Goal: Information Seeking & Learning: Learn about a topic

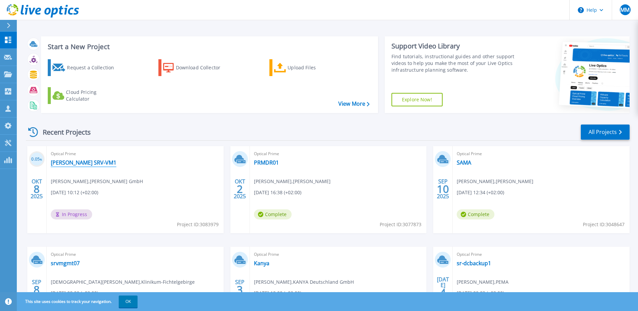
click at [83, 160] on link "[PERSON_NAME] SRV-VM1" at bounding box center [84, 162] width 66 height 7
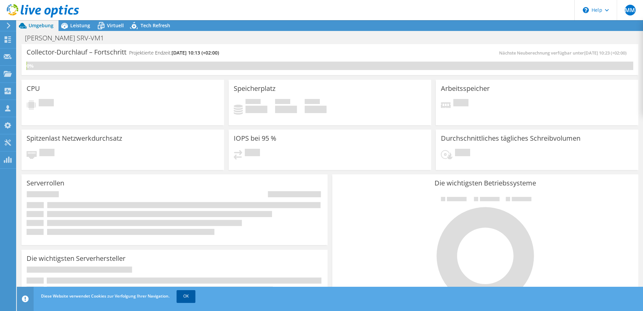
click at [185, 295] on link "OK" at bounding box center [186, 296] width 19 height 12
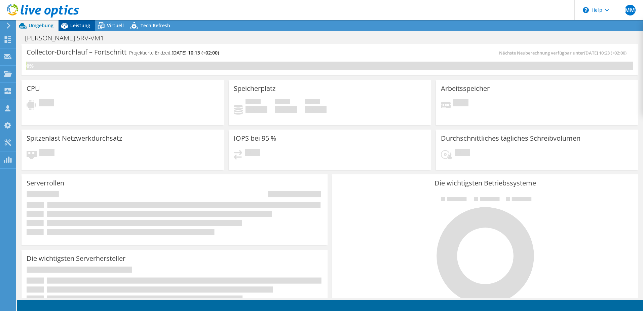
click at [77, 25] on span "Leistung" at bounding box center [80, 25] width 20 height 6
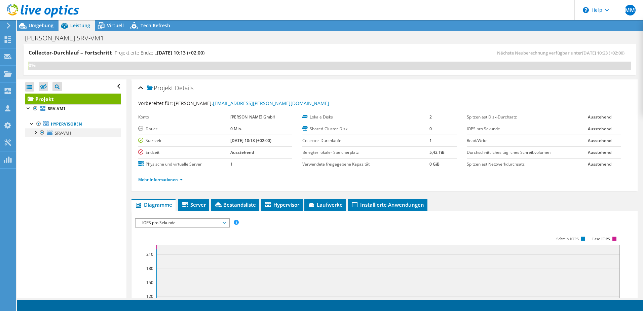
click at [36, 131] on div at bounding box center [35, 131] width 7 height 7
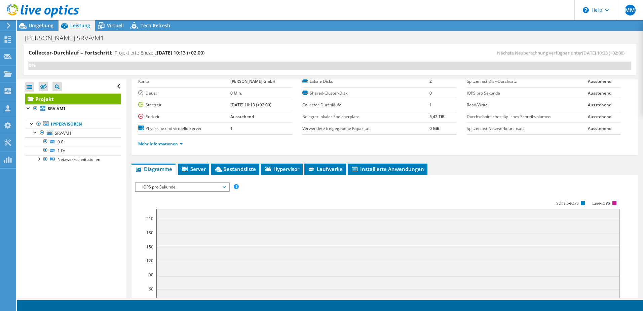
scroll to position [67, 0]
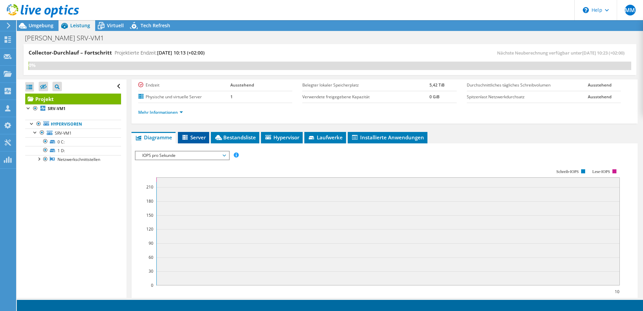
click at [199, 138] on span "Server" at bounding box center [193, 137] width 25 height 7
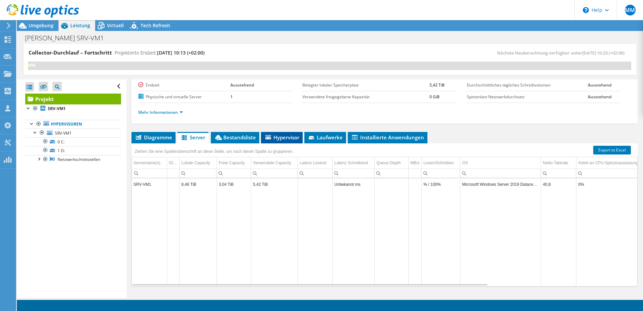
click at [287, 141] on li "Hypervisor" at bounding box center [282, 137] width 42 height 11
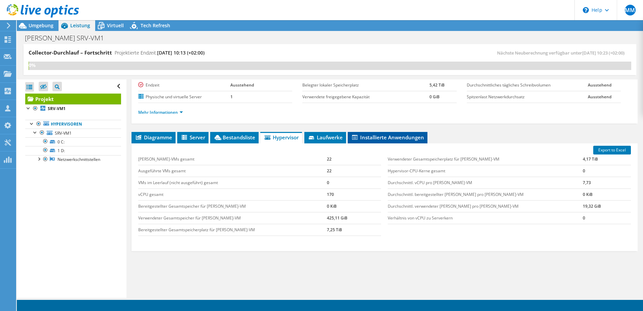
click at [389, 134] on span "Installierte Anwendungen" at bounding box center [387, 137] width 73 height 7
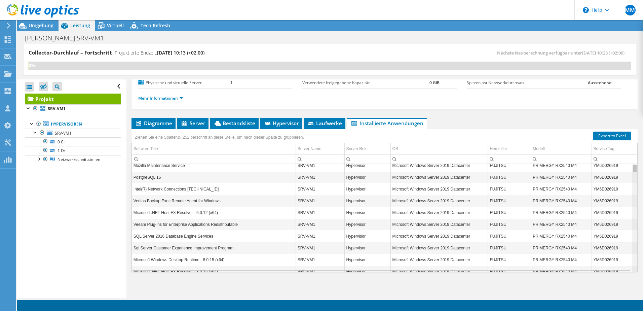
scroll to position [0, 0]
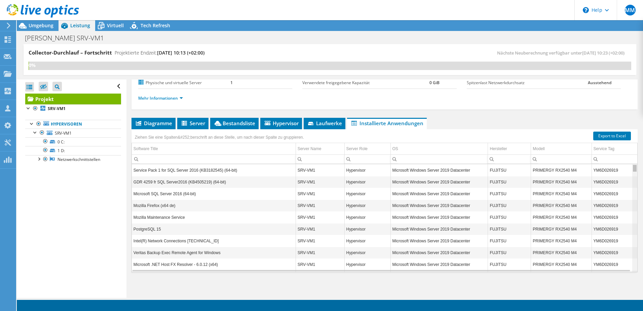
drag, startPoint x: 631, startPoint y: 195, endPoint x: 628, endPoint y: 158, distance: 37.4
click at [628, 158] on body "MM Vertriebspartner Martin Maisner [EMAIL_ADDRESS][PERSON_NAME][MEDICAL_DATA][D…" at bounding box center [321, 155] width 643 height 311
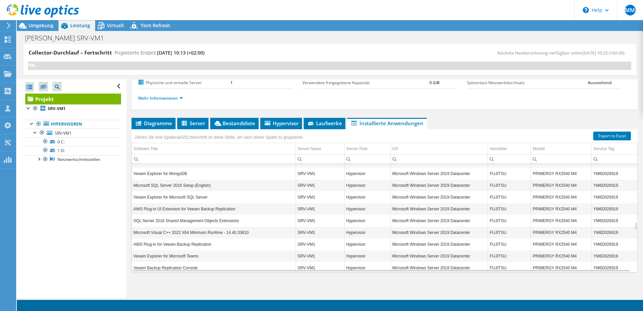
scroll to position [767, 0]
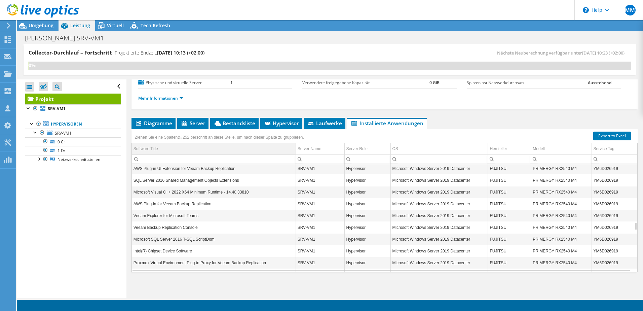
click at [149, 149] on div "Software Title" at bounding box center [145, 149] width 25 height 8
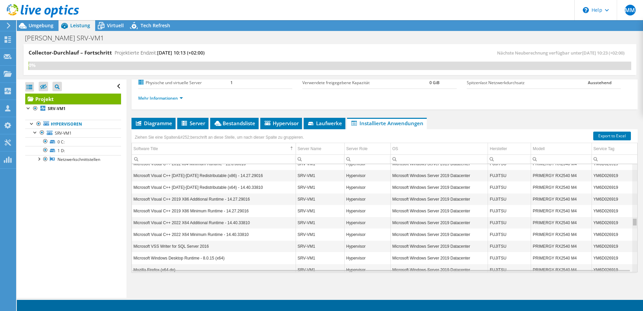
scroll to position [730, 0]
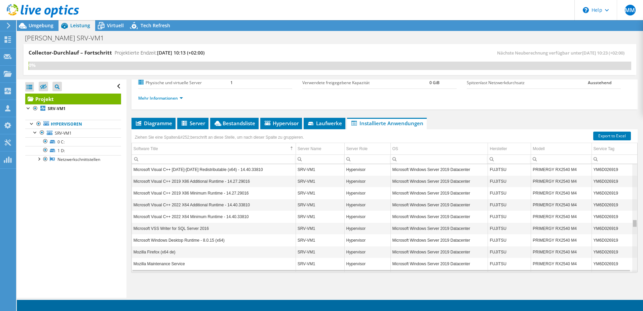
drag, startPoint x: 630, startPoint y: 229, endPoint x: 630, endPoint y: 220, distance: 9.1
click at [630, 220] on body "MM Vertriebspartner Martin Maisner [EMAIL_ADDRESS][PERSON_NAME][MEDICAL_DATA][D…" at bounding box center [321, 155] width 643 height 311
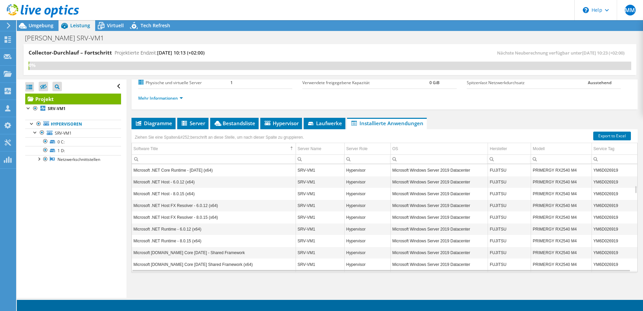
scroll to position [0, 0]
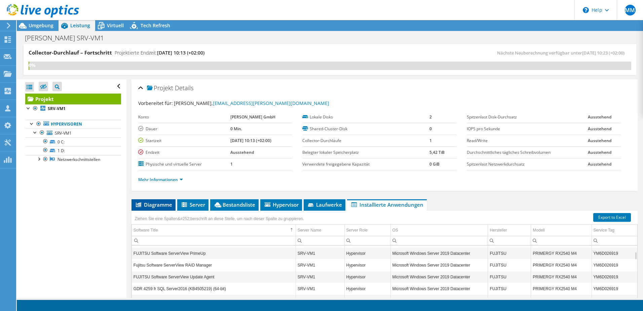
click at [158, 201] on span "Diagramme" at bounding box center [153, 204] width 37 height 7
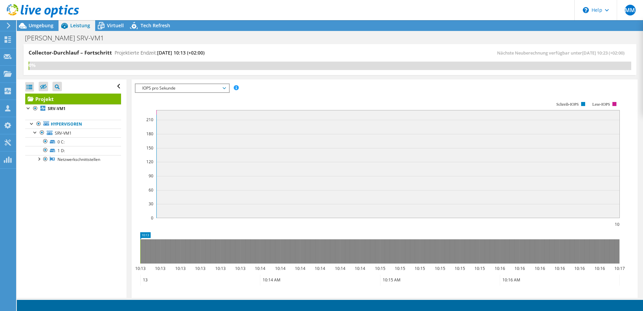
scroll to position [101, 0]
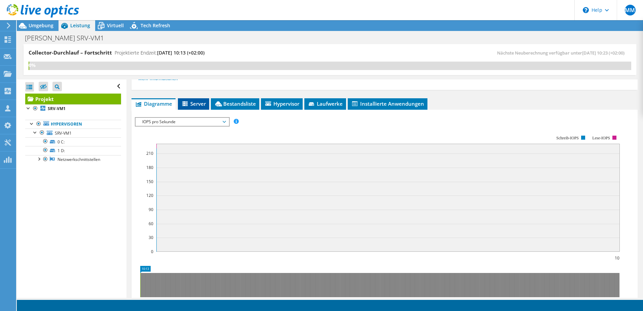
click at [197, 103] on span "Server" at bounding box center [193, 103] width 25 height 7
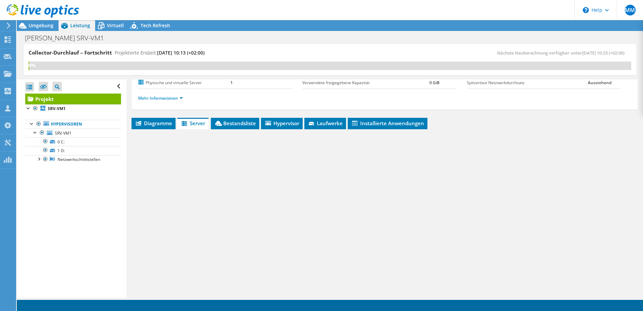
scroll to position [81, 0]
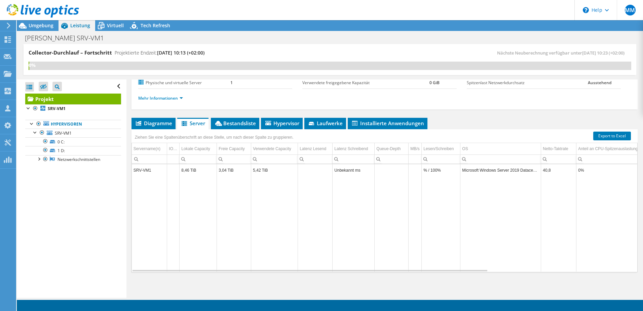
click at [148, 170] on td "SRV-VM1" at bounding box center [149, 170] width 35 height 12
click at [251, 123] on span "Bestandsliste" at bounding box center [235, 123] width 42 height 7
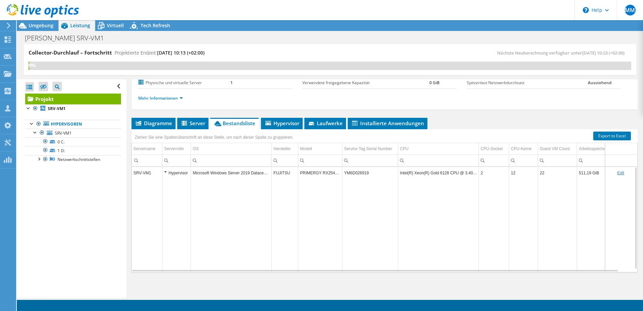
click at [261, 174] on td "Microsoft Windows Server 2019 Datacenter" at bounding box center [231, 173] width 81 height 12
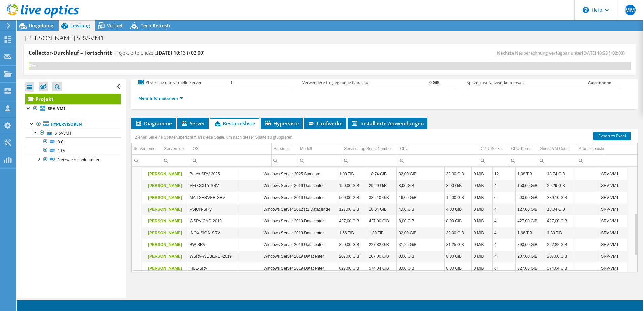
scroll to position [74, 0]
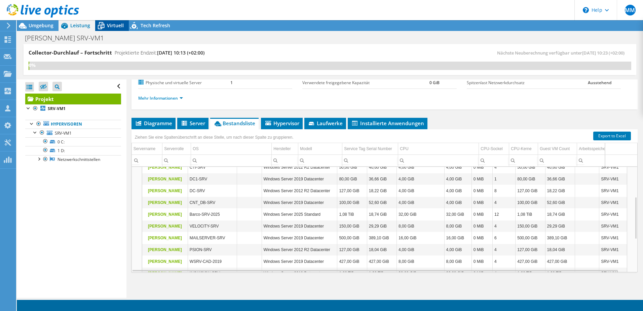
click at [106, 23] on icon at bounding box center [101, 26] width 12 height 12
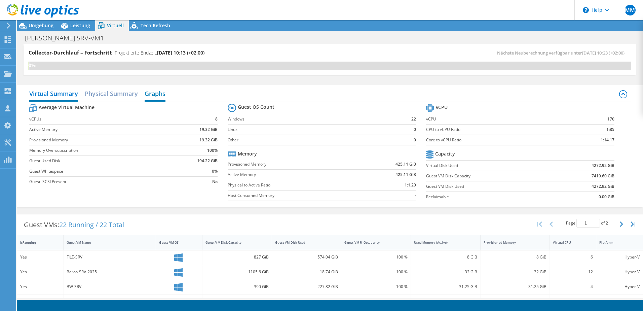
click at [155, 94] on h2 "Graphs" at bounding box center [155, 94] width 21 height 15
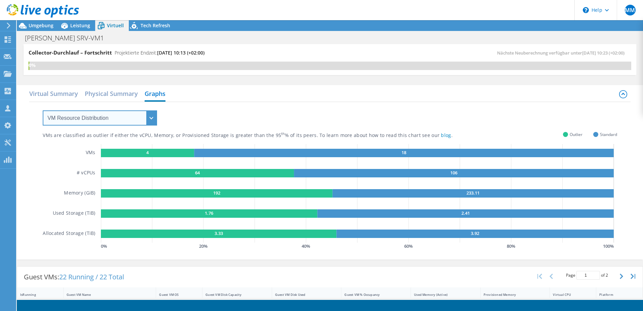
drag, startPoint x: 151, startPoint y: 118, endPoint x: 145, endPoint y: 120, distance: 6.4
click at [151, 118] on select "VM Resource Distribution Provisioning Contrast Over Provisioning" at bounding box center [100, 117] width 114 height 15
select select "Over Provisioning"
click at [43, 110] on select "VM Resource Distribution Provisioning Contrast Over Provisioning" at bounding box center [100, 117] width 114 height 15
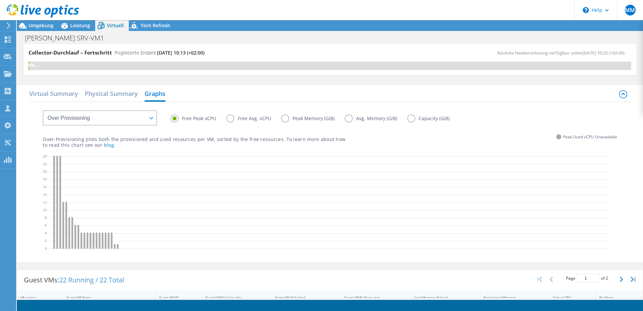
click at [232, 121] on label "Free Avg. vCPU" at bounding box center [253, 118] width 55 height 8
click at [0, 0] on input "Free Avg. vCPU" at bounding box center [0, 0] width 0 height 0
click at [284, 119] on label "Peak Memory (GiB)" at bounding box center [313, 118] width 64 height 8
click at [0, 0] on input "Peak Memory (GiB)" at bounding box center [0, 0] width 0 height 0
click at [348, 118] on label "Avg. Memory (GiB)" at bounding box center [376, 118] width 63 height 8
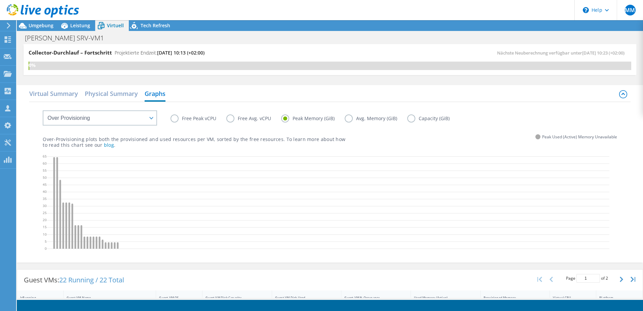
click at [0, 0] on input "Avg. Memory (GiB)" at bounding box center [0, 0] width 0 height 0
drag, startPoint x: 417, startPoint y: 119, endPoint x: 411, endPoint y: 119, distance: 5.4
click at [416, 119] on label "Capacity (GiB)" at bounding box center [433, 118] width 52 height 8
click at [0, 0] on input "Capacity (GiB)" at bounding box center [0, 0] width 0 height 0
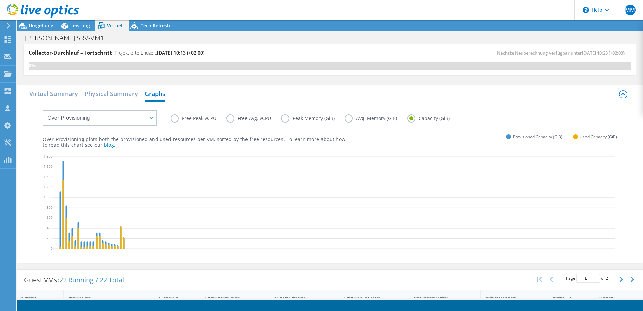
click at [175, 119] on label "Free Peak vCPU" at bounding box center [198, 118] width 56 height 8
click at [0, 0] on input "Free Peak vCPU" at bounding box center [0, 0] width 0 height 0
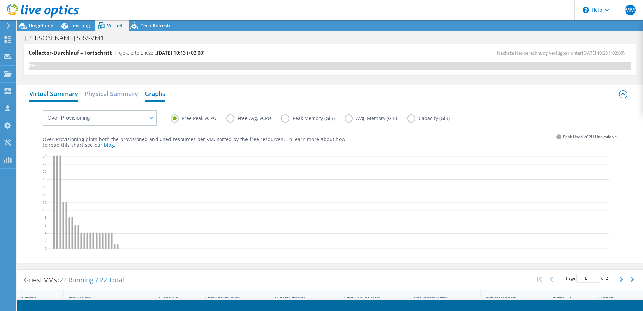
click at [67, 94] on h2 "Virtual Summary" at bounding box center [53, 94] width 49 height 15
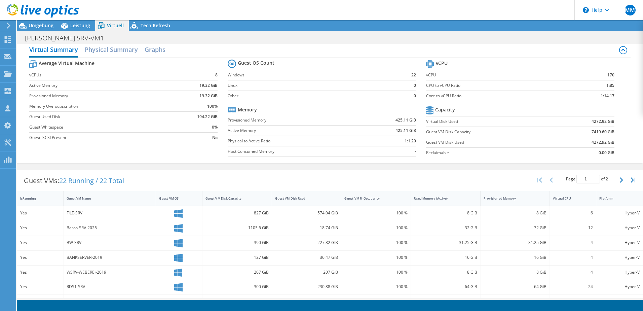
scroll to position [0, 0]
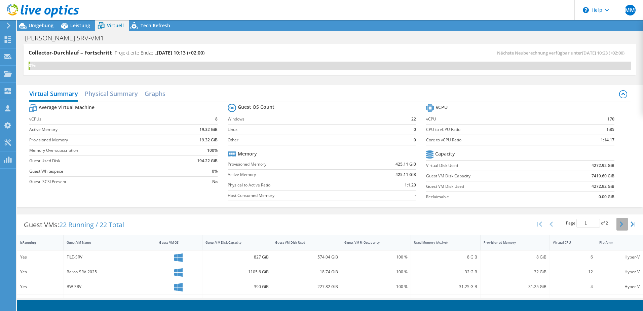
click at [620, 225] on icon "button" at bounding box center [621, 223] width 3 height 5
click at [549, 224] on icon "button" at bounding box center [550, 223] width 3 height 5
type input "1"
click at [154, 92] on h2 "Graphs" at bounding box center [155, 94] width 21 height 15
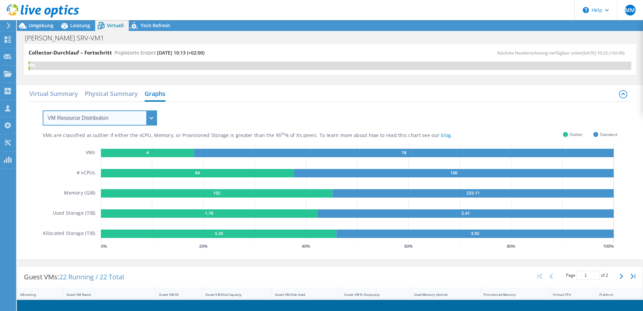
drag, startPoint x: 152, startPoint y: 117, endPoint x: 150, endPoint y: 122, distance: 5.0
click at [151, 118] on select "VM Resource Distribution Provisioning Contrast Over Provisioning" at bounding box center [100, 117] width 114 height 15
click at [43, 110] on select "VM Resource Distribution Provisioning Contrast Over Provisioning" at bounding box center [100, 117] width 114 height 15
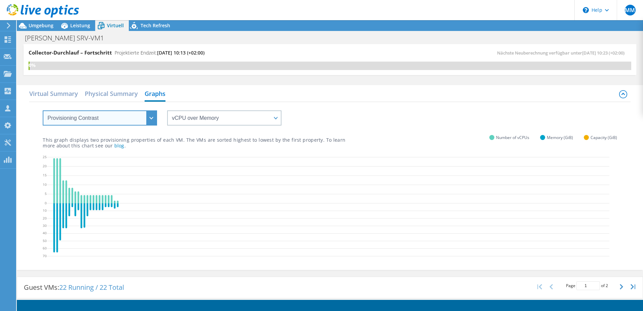
click at [152, 118] on select "VM Resource Distribution Provisioning Contrast Over Provisioning" at bounding box center [100, 117] width 114 height 15
select select "Over Provisioning"
click at [43, 110] on select "VM Resource Distribution Provisioning Contrast Over Provisioning" at bounding box center [100, 117] width 114 height 15
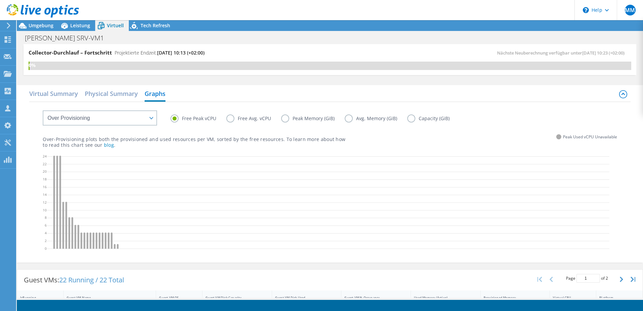
click at [231, 120] on label "Free Avg. vCPU" at bounding box center [253, 118] width 55 height 8
click at [0, 0] on input "Free Avg. vCPU" at bounding box center [0, 0] width 0 height 0
click at [176, 119] on label "Free Peak vCPU" at bounding box center [198, 118] width 56 height 8
click at [0, 0] on input "Free Peak vCPU" at bounding box center [0, 0] width 0 height 0
click at [45, 25] on span "Umgebung" at bounding box center [41, 25] width 25 height 6
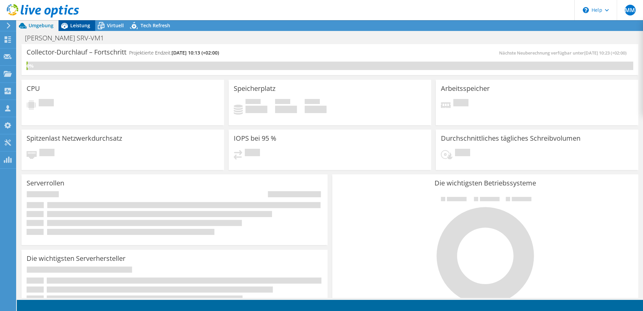
click at [81, 26] on span "Leistung" at bounding box center [80, 25] width 20 height 6
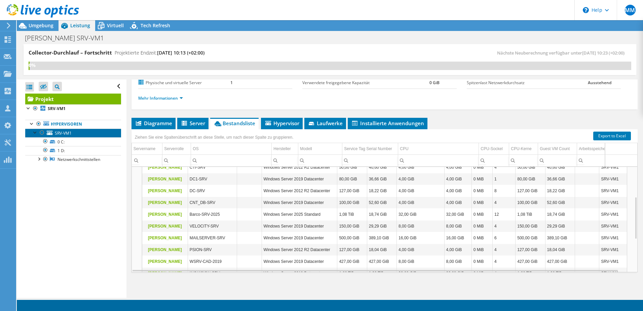
click at [64, 134] on span "SRV-VM1" at bounding box center [63, 133] width 17 height 6
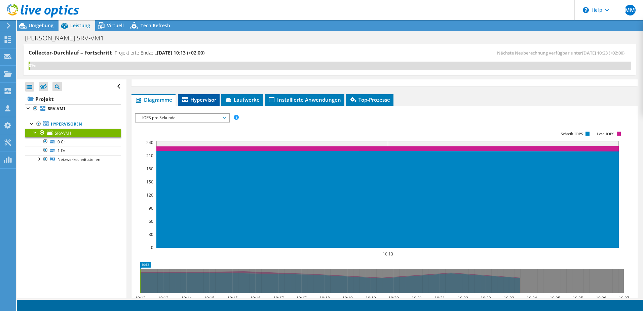
click at [202, 101] on span "Hypervisor" at bounding box center [198, 99] width 35 height 7
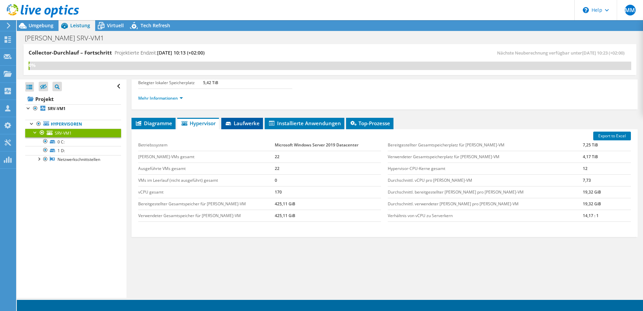
click at [251, 123] on span "Laufwerke" at bounding box center [242, 123] width 35 height 7
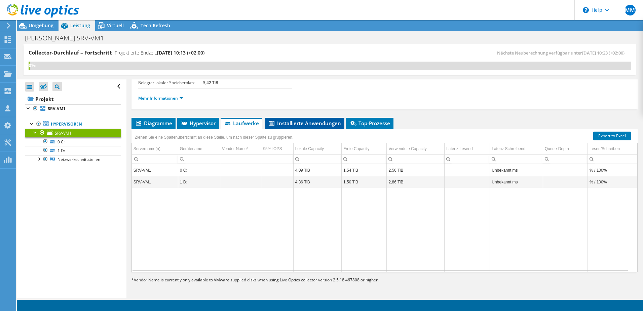
click at [295, 124] on span "Installierte Anwendungen" at bounding box center [304, 123] width 73 height 7
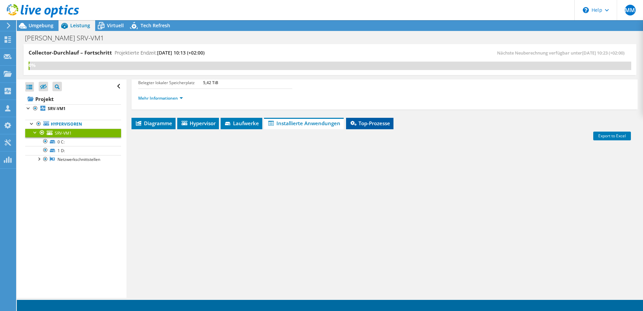
click at [375, 123] on span "Top-Prozesse" at bounding box center [369, 123] width 41 height 7
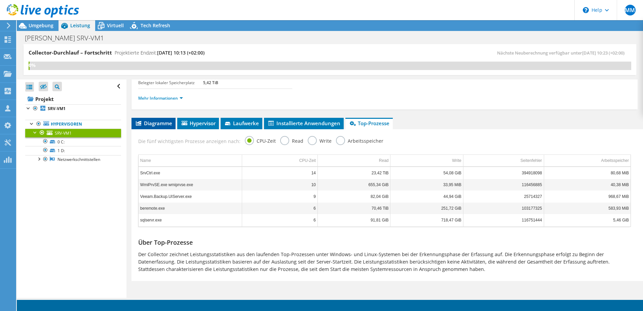
click at [159, 121] on span "Diagramme" at bounding box center [153, 123] width 37 height 7
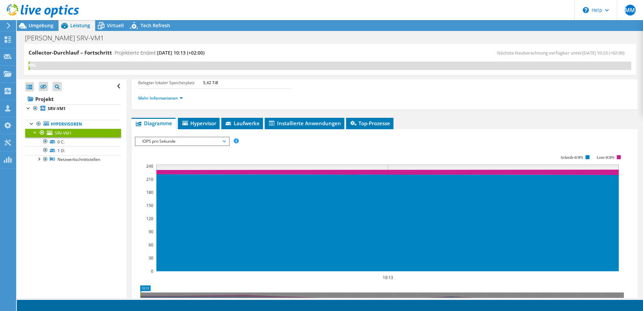
scroll to position [81, 0]
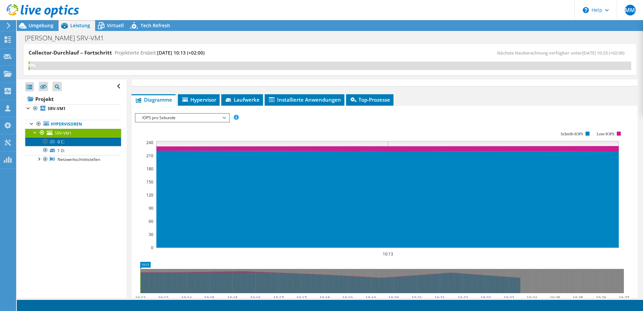
click at [73, 141] on link "0 C:" at bounding box center [73, 141] width 96 height 9
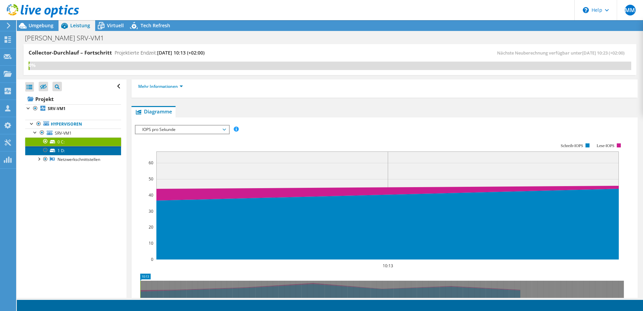
click at [69, 153] on link "1 D:" at bounding box center [73, 150] width 96 height 9
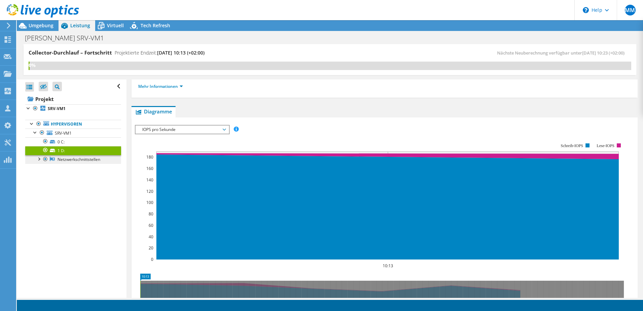
click at [79, 160] on link "Netzwerkschnittstellen" at bounding box center [73, 159] width 96 height 9
click at [39, 159] on div at bounding box center [38, 158] width 7 height 7
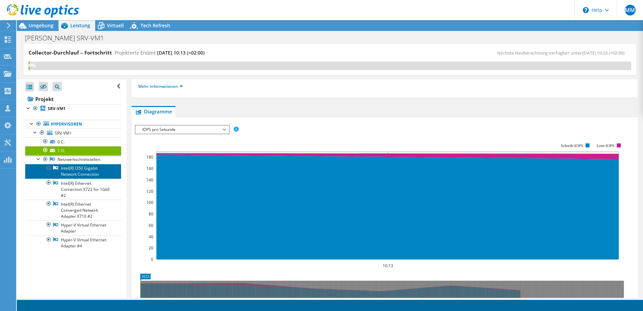
click at [82, 170] on link "Intel(R) I350 Gigabit Network Connection" at bounding box center [73, 171] width 96 height 15
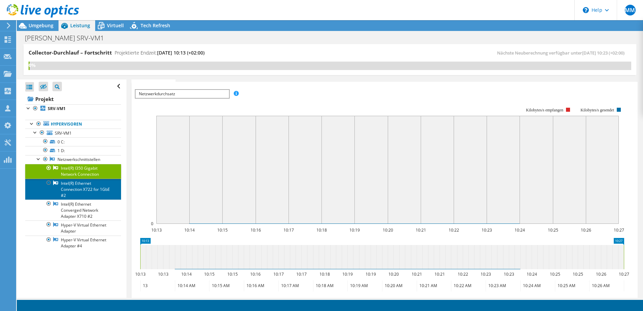
click at [87, 192] on link "Intel(R) Ethernet Connection X722 for 1GbE #2" at bounding box center [73, 189] width 96 height 21
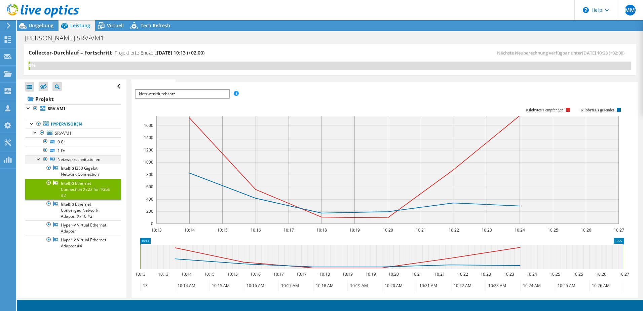
click at [38, 158] on div at bounding box center [38, 158] width 7 height 7
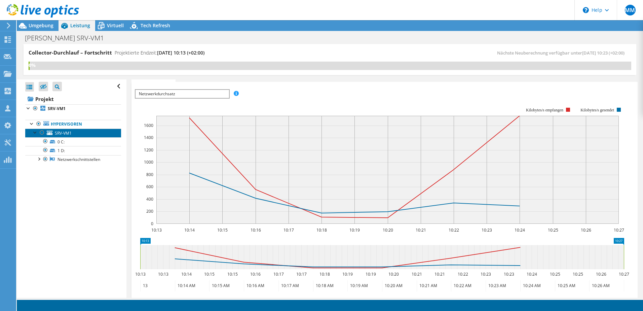
click at [67, 132] on span "SRV-VM1" at bounding box center [63, 133] width 17 height 6
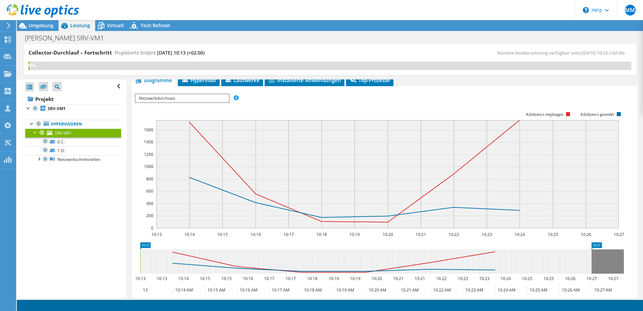
scroll to position [67, 0]
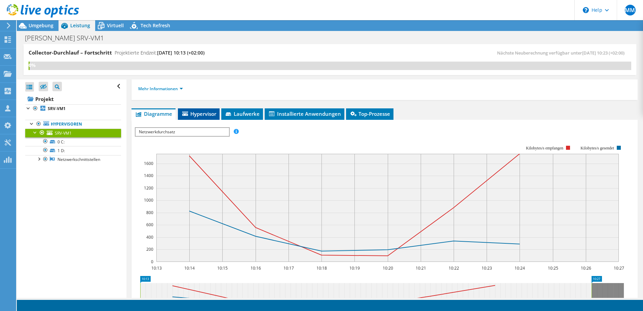
click at [203, 115] on span "Hypervisor" at bounding box center [198, 113] width 35 height 7
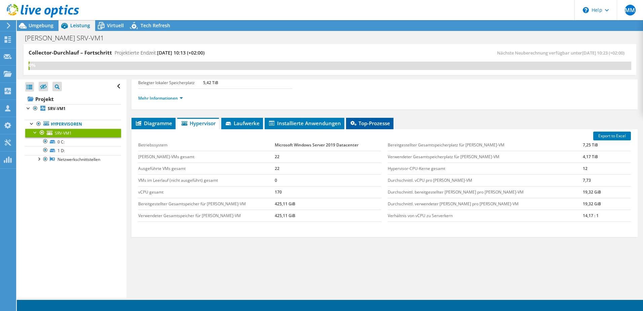
click at [381, 124] on span "Top-Prozesse" at bounding box center [369, 123] width 41 height 7
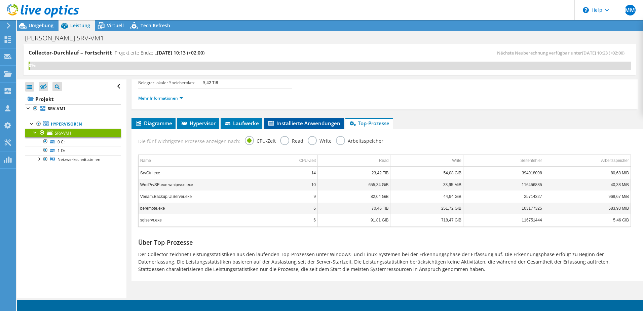
click at [293, 120] on span "Installierte Anwendungen" at bounding box center [303, 123] width 73 height 7
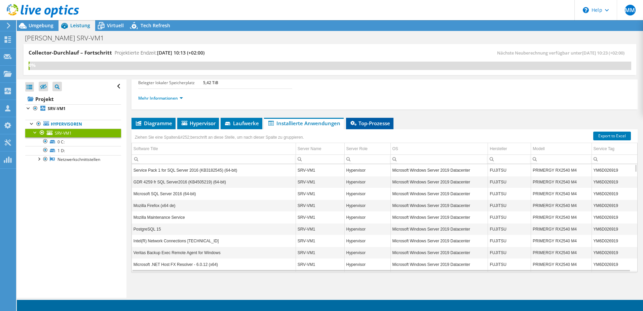
click at [379, 125] on span "Top-Prozesse" at bounding box center [369, 123] width 41 height 7
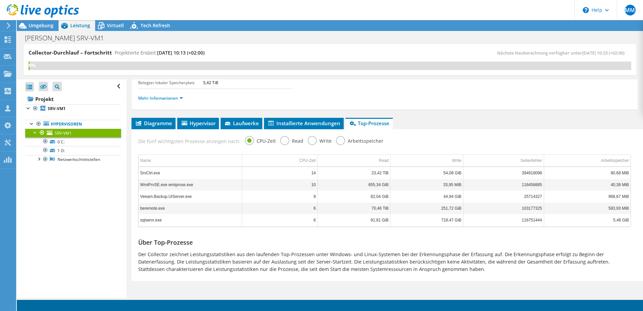
click at [281, 140] on label "Read" at bounding box center [291, 140] width 23 height 8
click at [0, 0] on input "Read" at bounding box center [0, 0] width 0 height 0
click at [295, 122] on span "Installierte Anwendungen" at bounding box center [303, 123] width 73 height 7
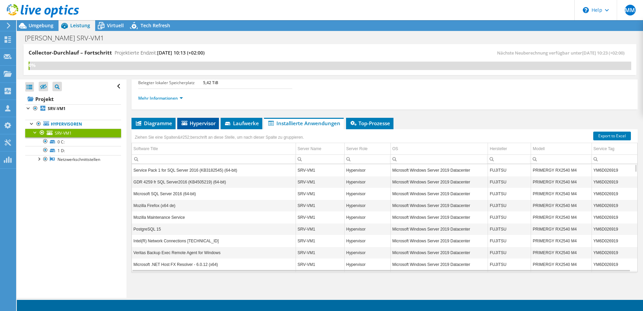
drag, startPoint x: 248, startPoint y: 125, endPoint x: 208, endPoint y: 124, distance: 40.4
click at [248, 125] on span "Laufwerke" at bounding box center [241, 123] width 35 height 7
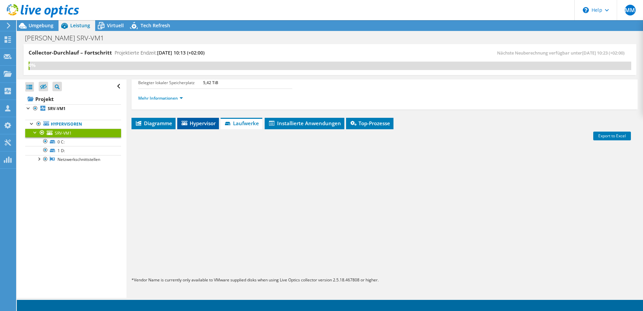
click at [208, 124] on span "Hypervisor" at bounding box center [198, 123] width 35 height 7
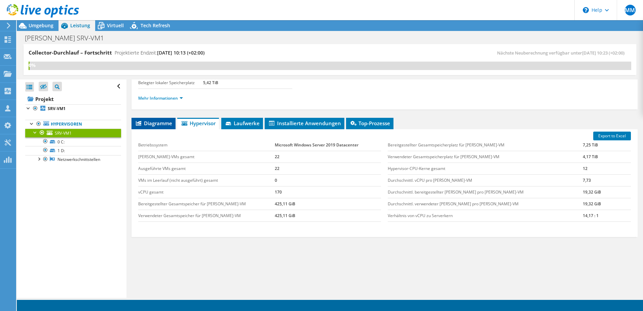
click at [167, 123] on span "Diagramme" at bounding box center [153, 123] width 37 height 7
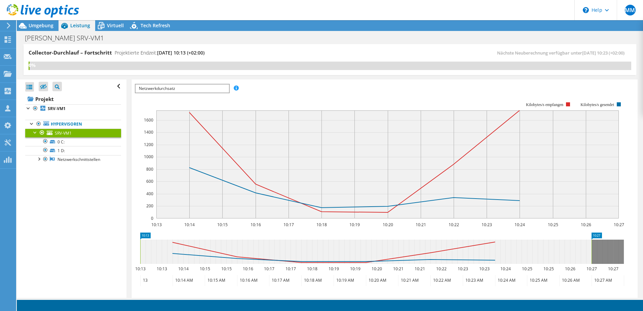
scroll to position [144, 0]
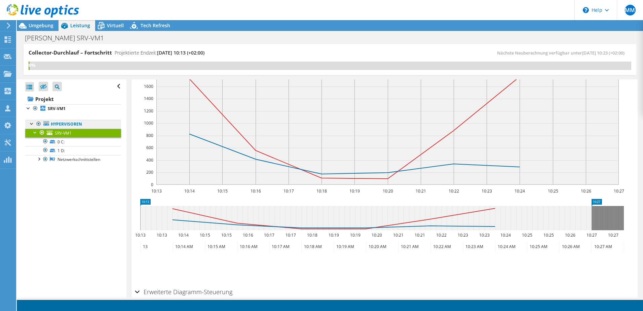
click at [65, 126] on link "Hypervisoren" at bounding box center [73, 124] width 96 height 9
click at [55, 108] on b "SRV-VM1" at bounding box center [57, 109] width 18 height 6
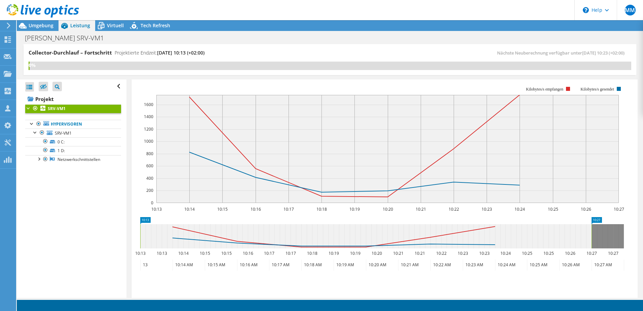
scroll to position [162, 0]
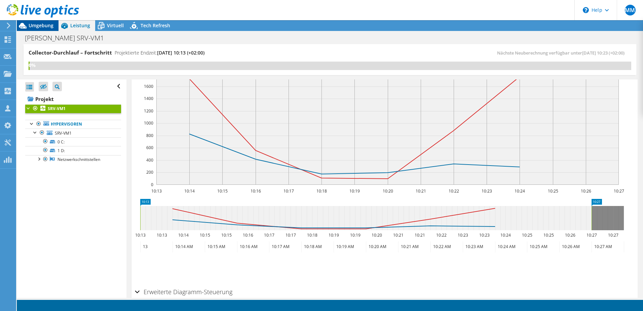
click at [36, 25] on span "Umgebung" at bounding box center [41, 25] width 25 height 6
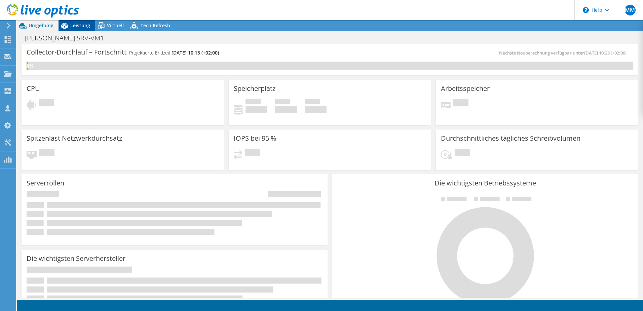
click at [86, 26] on span "Leistung" at bounding box center [80, 25] width 20 height 6
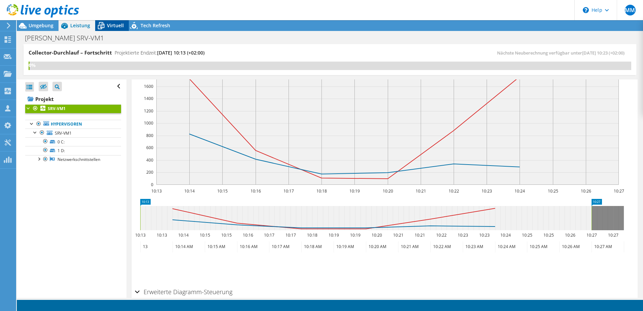
click at [110, 23] on span "Virtuell" at bounding box center [115, 25] width 17 height 6
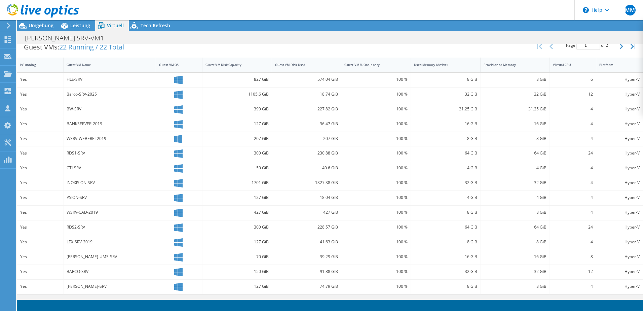
scroll to position [0, 0]
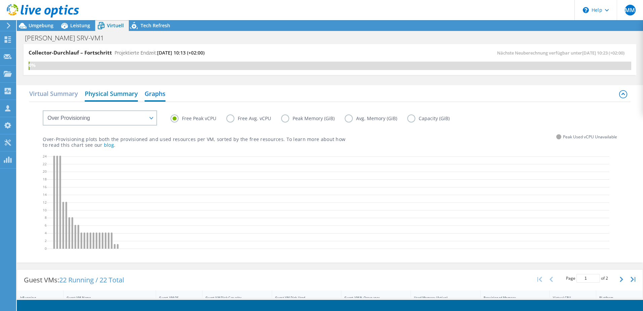
click at [133, 95] on h2 "Physical Summary" at bounding box center [111, 94] width 53 height 15
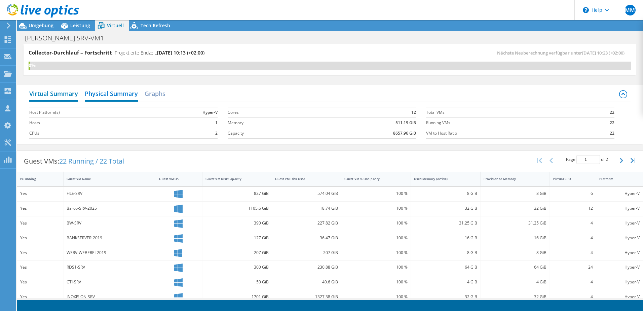
click at [61, 93] on h2 "Virtual Summary" at bounding box center [53, 94] width 49 height 15
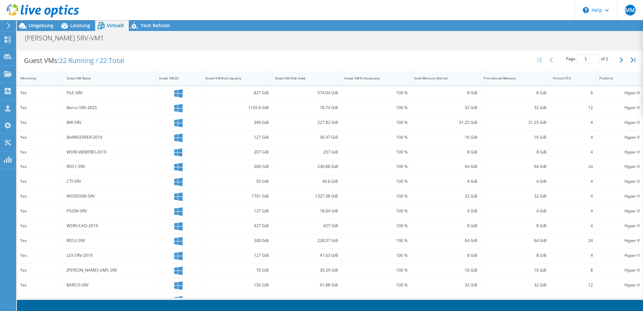
scroll to position [178, 0]
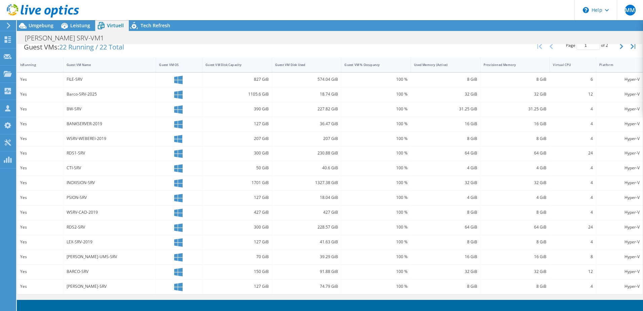
click at [81, 212] on div "WSRV-CAD-2019" at bounding box center [110, 211] width 86 height 7
click at [85, 65] on div "Guest VM Name" at bounding box center [106, 65] width 78 height 4
click at [30, 65] on div "IsRunning" at bounding box center [36, 65] width 32 height 4
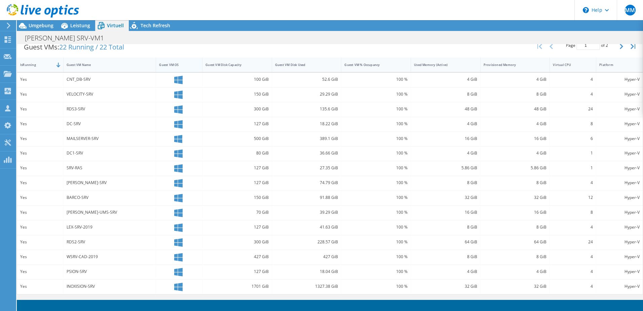
click at [168, 64] on div "Guest VM OS" at bounding box center [175, 65] width 32 height 4
click at [603, 66] on div "Platform" at bounding box center [615, 65] width 32 height 4
click at [563, 67] on div "Virtual CPU" at bounding box center [569, 65] width 38 height 10
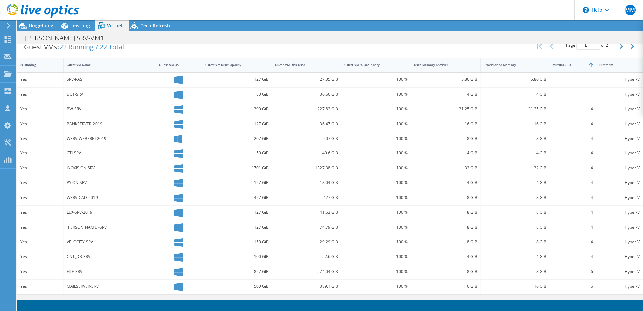
click at [563, 67] on div "Virtual CPU" at bounding box center [569, 65] width 38 height 10
click at [84, 26] on span "Leistung" at bounding box center [80, 25] width 20 height 6
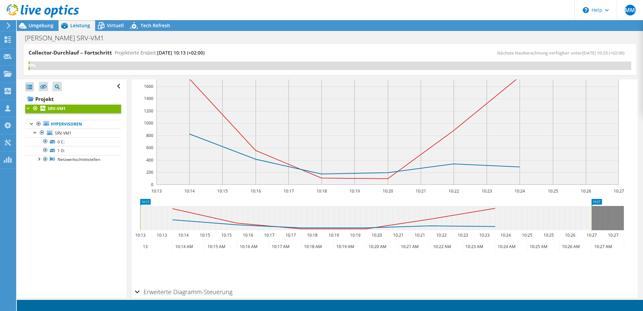
scroll to position [0, 0]
click at [157, 27] on span "Tech Refresh" at bounding box center [156, 25] width 30 height 6
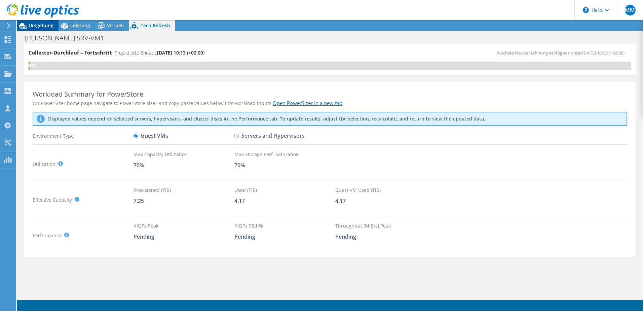
click at [38, 23] on span "Umgebung" at bounding box center [41, 25] width 25 height 6
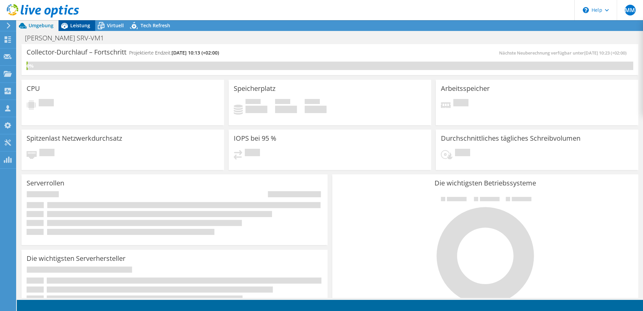
click at [78, 28] on span "Leistung" at bounding box center [80, 25] width 20 height 6
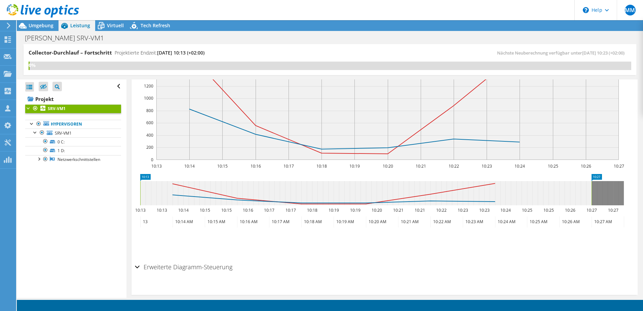
scroll to position [196, 0]
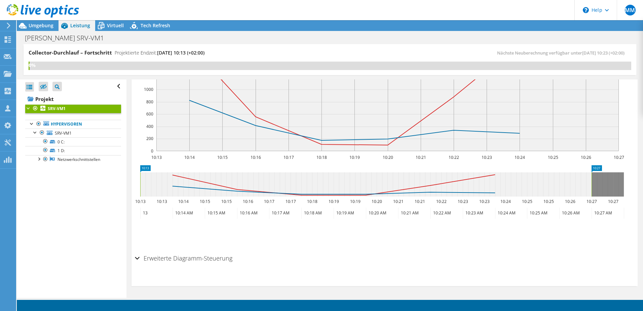
click at [137, 258] on div "Erweiterte Diagramm-Steuerung" at bounding box center [384, 258] width 499 height 14
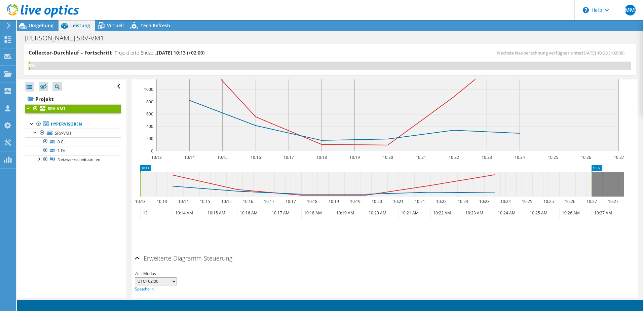
scroll to position [223, 0]
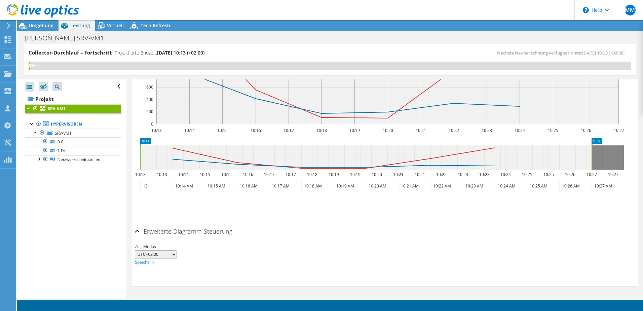
click at [138, 229] on div "Erweiterte Diagramm-Steuerung" at bounding box center [384, 231] width 499 height 14
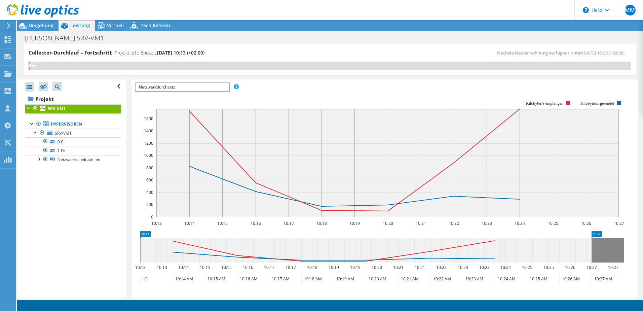
scroll to position [129, 0]
click at [230, 255] on icon at bounding box center [365, 251] width 451 height 24
click at [229, 258] on icon at bounding box center [365, 251] width 451 height 24
click at [205, 87] on span "Netzwerkdurchsatz" at bounding box center [182, 88] width 93 height 8
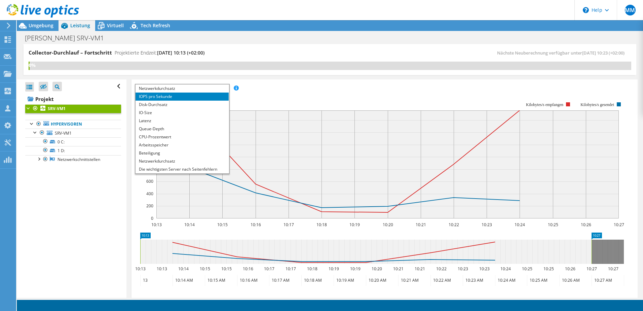
click at [205, 87] on span "Netzwerkdurchsatz" at bounding box center [182, 88] width 93 height 8
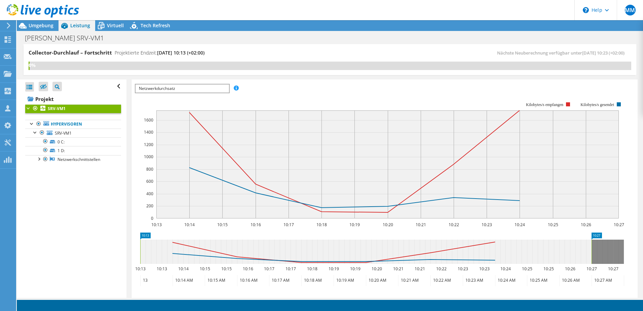
click at [86, 203] on div "Alle öffnen Alle schließen Ausgeschlossene Knoten verbergen Projektbaumfilter" at bounding box center [71, 188] width 109 height 218
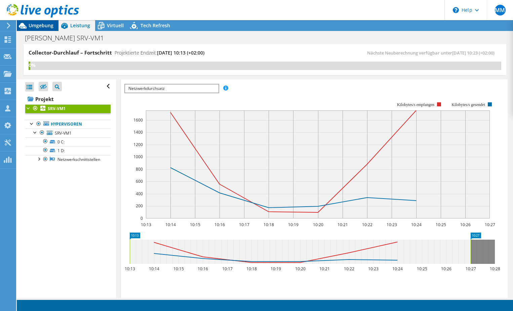
click at [41, 29] on div "Umgebung" at bounding box center [38, 25] width 42 height 11
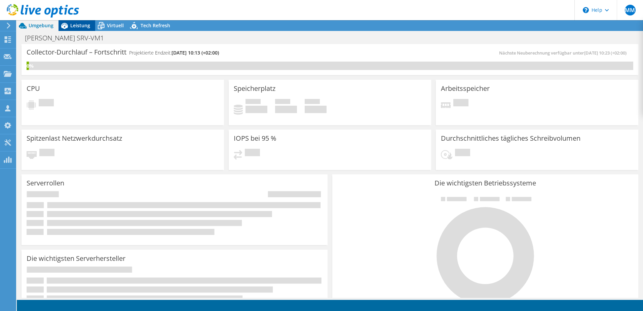
click at [83, 26] on span "Leistung" at bounding box center [80, 25] width 20 height 6
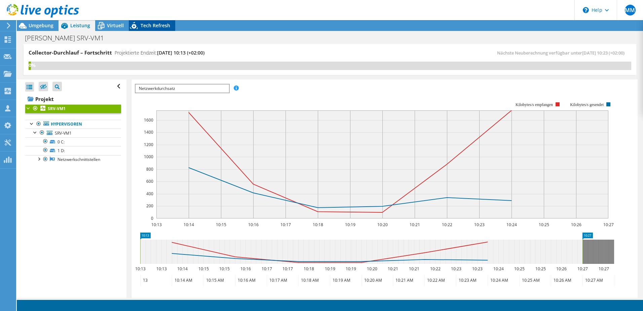
click at [158, 23] on span "Tech Refresh" at bounding box center [156, 25] width 30 height 6
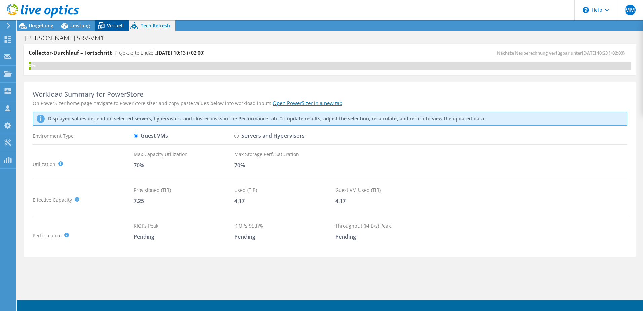
click at [118, 25] on span "Virtuell" at bounding box center [115, 25] width 17 height 6
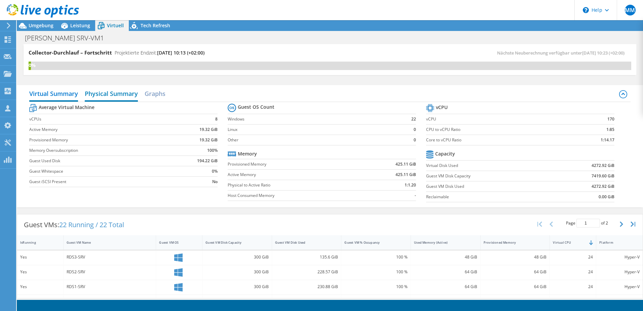
click at [111, 94] on h2 "Physical Summary" at bounding box center [111, 94] width 53 height 15
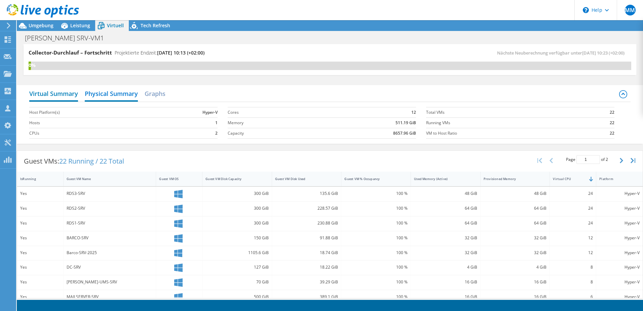
click at [74, 95] on h2 "Virtual Summary" at bounding box center [53, 94] width 49 height 15
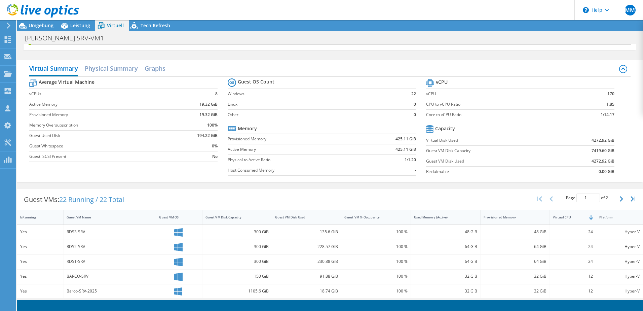
scroll to position [0, 0]
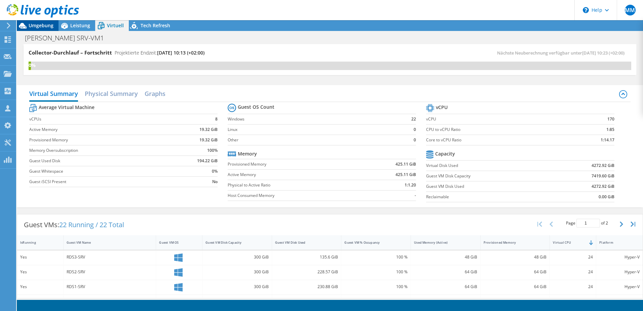
click at [36, 27] on span "Umgebung" at bounding box center [41, 25] width 25 height 6
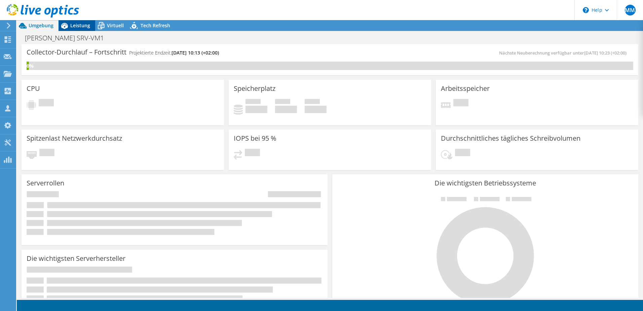
click at [82, 26] on span "Leistung" at bounding box center [80, 25] width 20 height 6
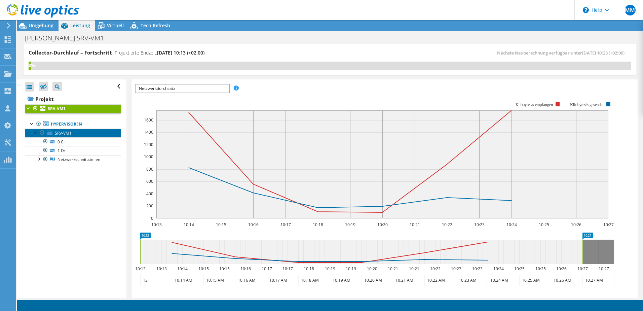
click at [67, 134] on span "SRV-VM1" at bounding box center [63, 133] width 17 height 6
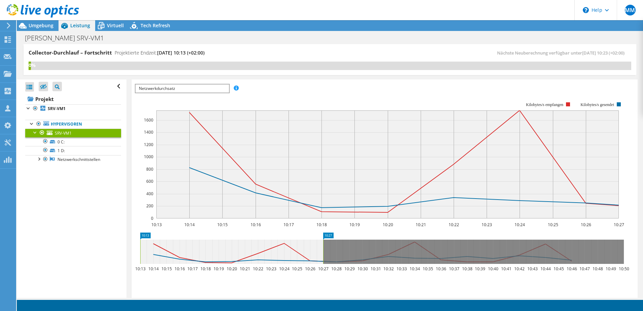
scroll to position [111, 0]
click at [66, 126] on link "Hypervisoren" at bounding box center [73, 124] width 96 height 9
click at [54, 104] on link "Projekt" at bounding box center [73, 98] width 96 height 11
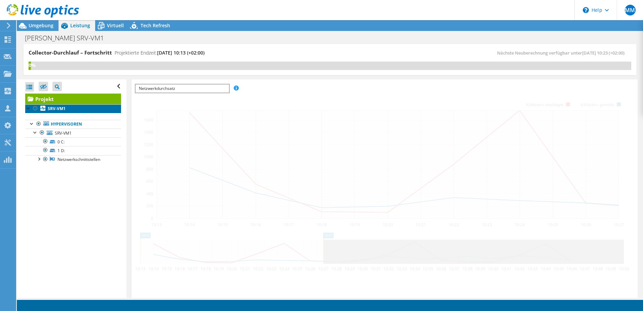
click at [57, 107] on b "SRV-VM1" at bounding box center [57, 109] width 18 height 6
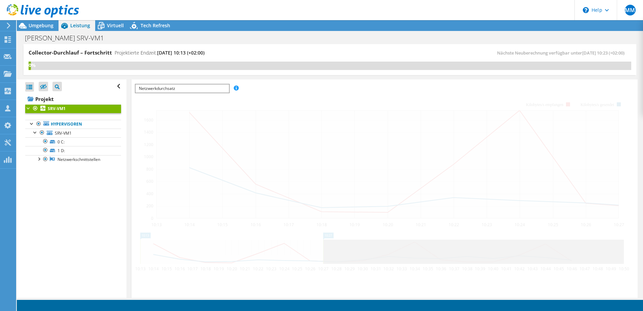
scroll to position [129, 0]
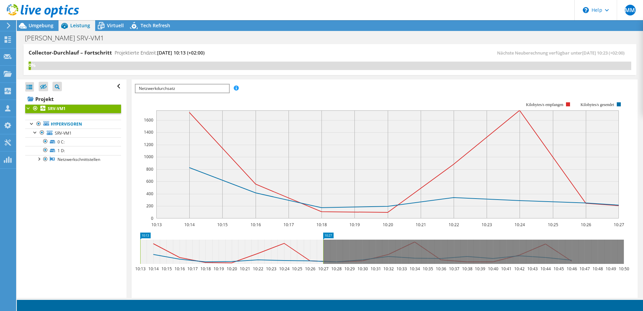
click at [27, 107] on div at bounding box center [28, 107] width 7 height 7
click at [30, 109] on div at bounding box center [28, 107] width 7 height 7
click at [47, 27] on span "Umgebung" at bounding box center [41, 25] width 25 height 6
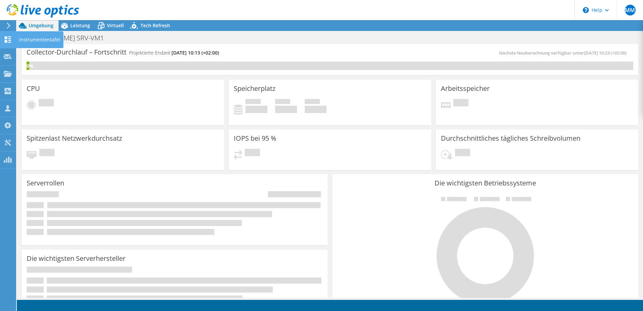
click at [8, 41] on icon at bounding box center [8, 39] width 8 height 6
